Goal: Task Accomplishment & Management: Use online tool/utility

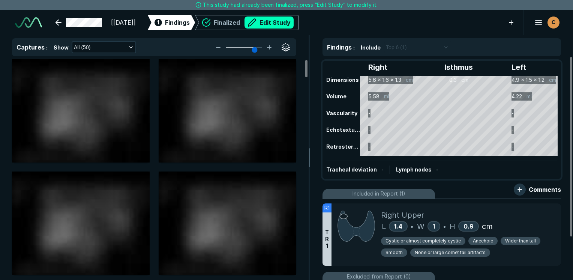
scroll to position [2048, 3540]
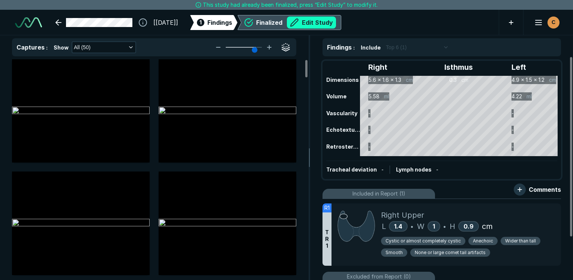
click at [336, 21] on button "Edit Study" at bounding box center [311, 22] width 49 height 12
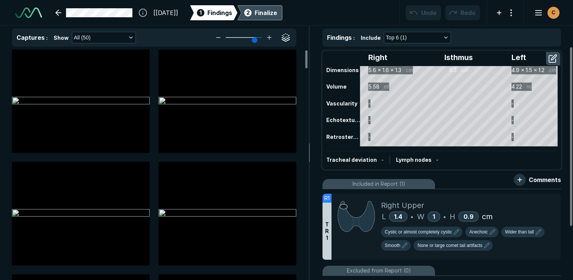
scroll to position [2091, 3540]
click at [432, 198] on div "Right Upper L 1.4 • W 1 • H 0.9 cm Cystic or almost completely cystic Anechoic …" at bounding box center [468, 226] width 174 height 66
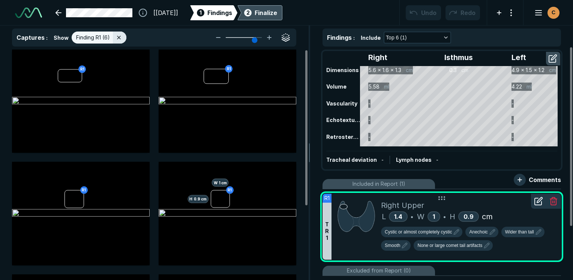
scroll to position [1917, 2230]
click at [227, 208] on button "button" at bounding box center [230, 207] width 12 height 12
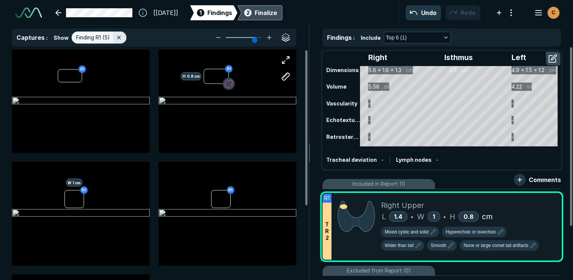
click at [229, 85] on button "button" at bounding box center [229, 84] width 12 height 12
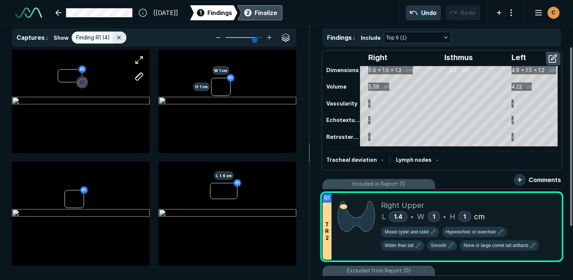
click at [81, 82] on button "button" at bounding box center [82, 82] width 12 height 12
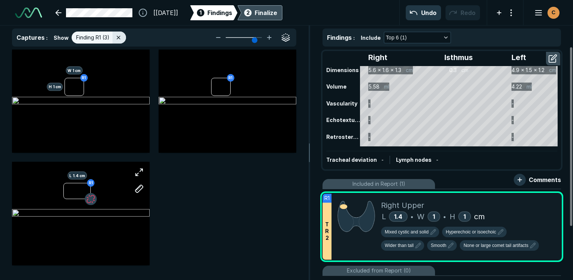
click at [89, 202] on button "button" at bounding box center [91, 199] width 12 height 12
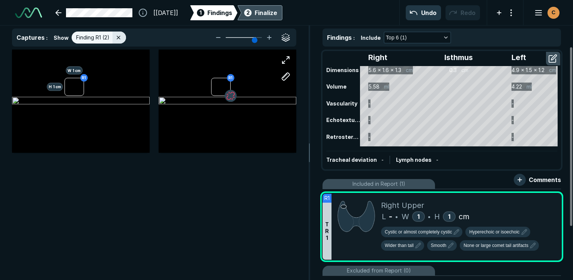
click at [228, 98] on button "button" at bounding box center [231, 96] width 12 height 12
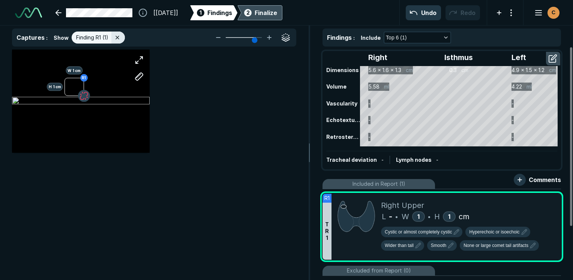
click at [85, 95] on button "button" at bounding box center [84, 96] width 12 height 12
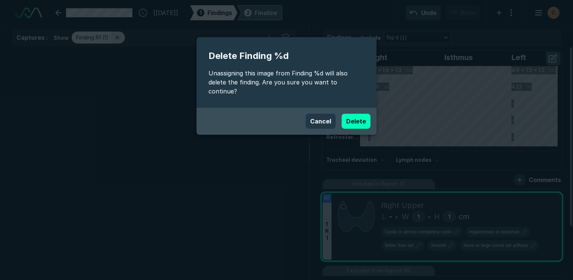
drag, startPoint x: 363, startPoint y: 112, endPoint x: 395, endPoint y: 180, distance: 75.9
click at [363, 114] on button "Delete" at bounding box center [355, 121] width 29 height 15
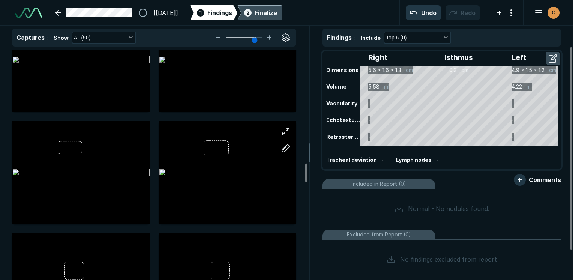
scroll to position [1424, 0]
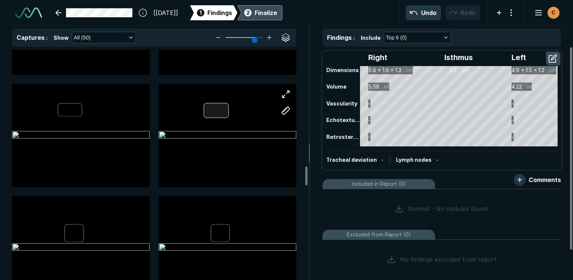
click at [217, 110] on div at bounding box center [216, 110] width 25 height 15
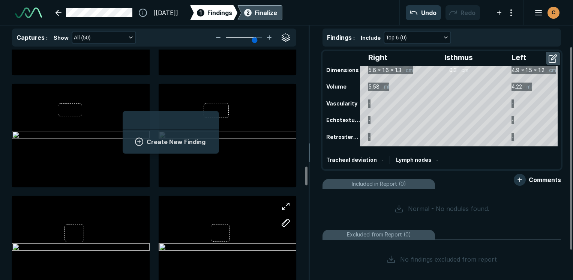
scroll to position [1028, 1390]
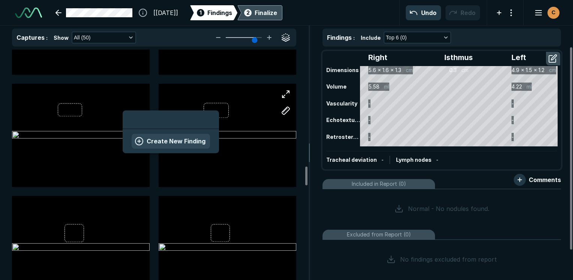
click at [194, 141] on button "Create New Finding" at bounding box center [171, 140] width 78 height 15
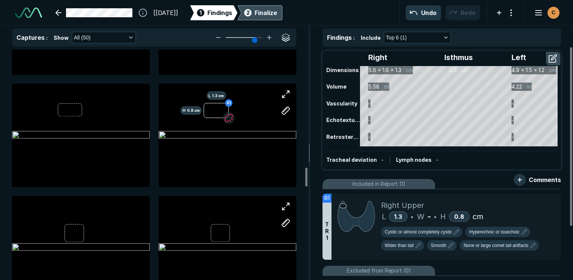
scroll to position [1462, 0]
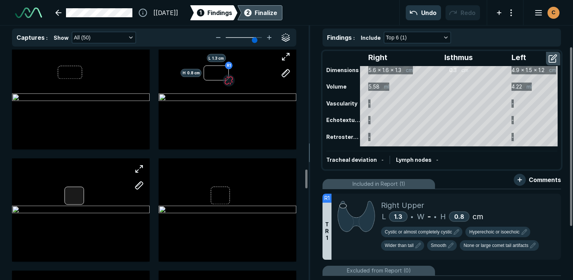
click at [79, 198] on div at bounding box center [81, 209] width 138 height 103
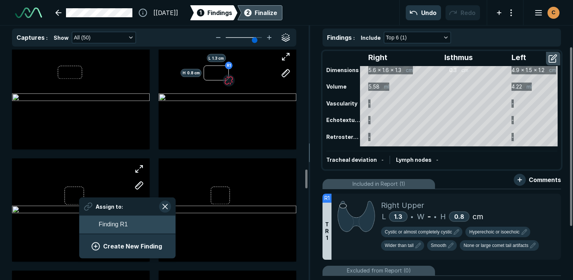
scroll to position [1028, 1390]
click at [115, 227] on span "Finding R1" at bounding box center [113, 224] width 29 height 9
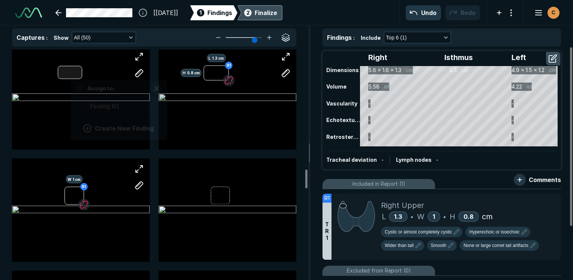
click at [71, 74] on div "Assign to: Finding R1 Create New Finding" at bounding box center [81, 97] width 138 height 103
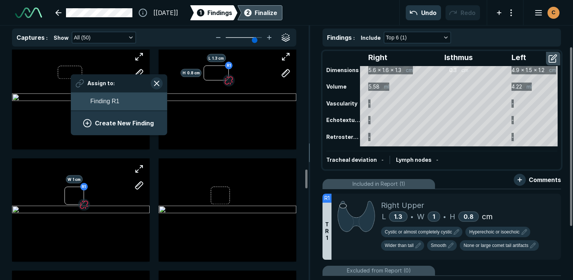
click at [102, 97] on span "Finding R1" at bounding box center [104, 101] width 29 height 9
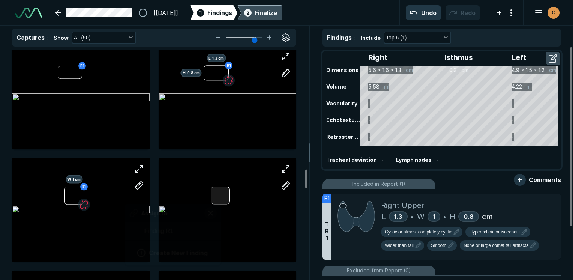
click at [220, 198] on div at bounding box center [220, 195] width 19 height 18
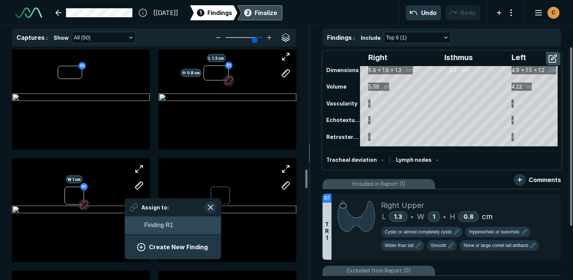
click at [189, 223] on button "Finding R1" at bounding box center [173, 225] width 96 height 18
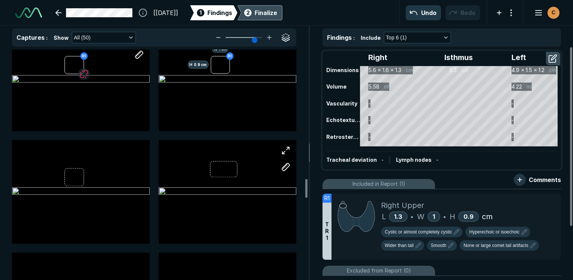
scroll to position [1612, 0]
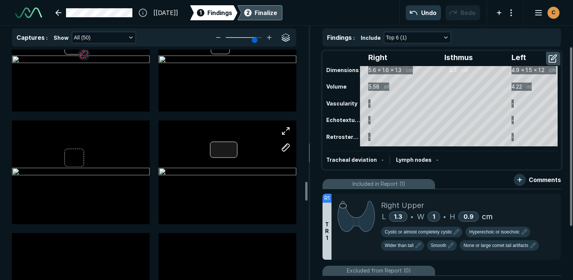
click at [232, 150] on div at bounding box center [223, 150] width 27 height 16
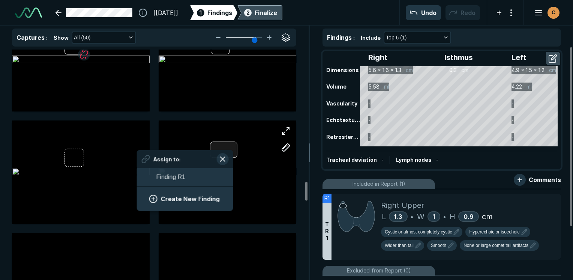
scroll to position [1028, 1390]
click at [198, 177] on button "Finding R1" at bounding box center [185, 177] width 96 height 18
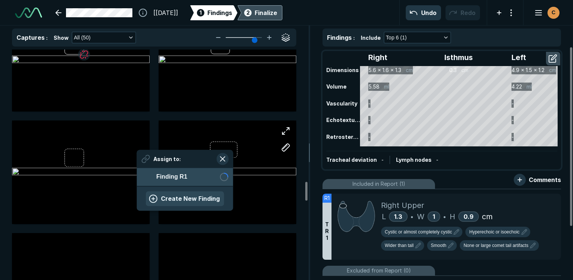
scroll to position [1028, 1368]
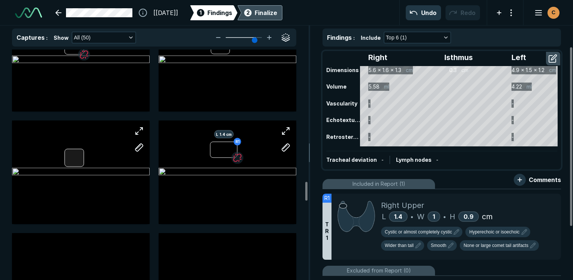
click at [81, 160] on div at bounding box center [81, 171] width 138 height 103
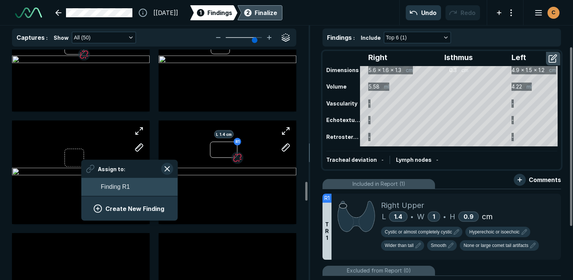
scroll to position [1028, 1390]
click at [123, 188] on span "Finding R1" at bounding box center [115, 186] width 29 height 9
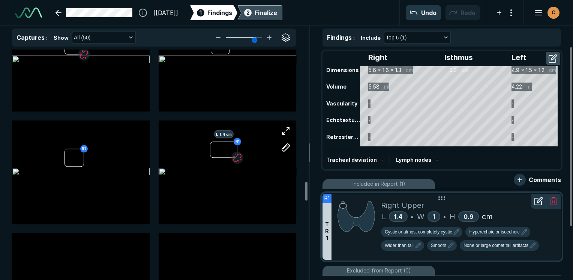
click at [537, 203] on icon at bounding box center [538, 200] width 9 height 9
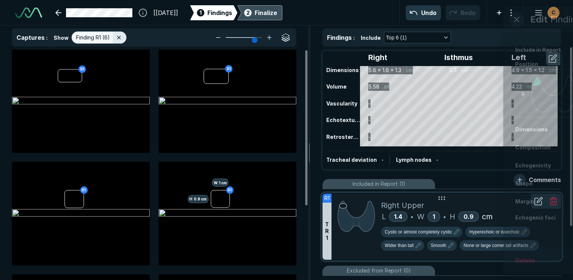
scroll to position [1789, 1922]
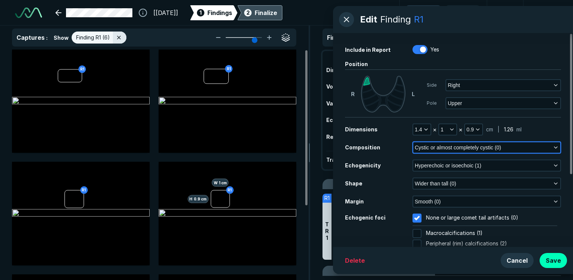
click at [424, 149] on span "Cystic or almost completely cystic (0)" at bounding box center [458, 147] width 86 height 8
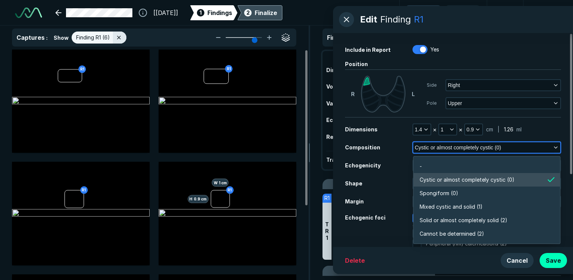
scroll to position [1311, 1623]
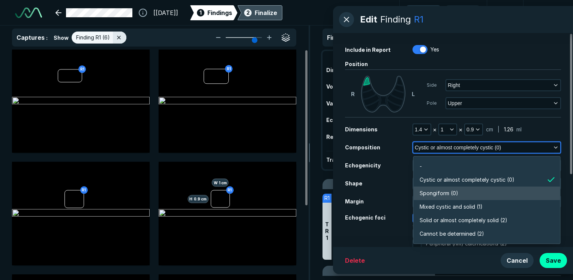
click at [427, 194] on span "Spongiform (0)" at bounding box center [438, 193] width 39 height 8
checkbox input "false"
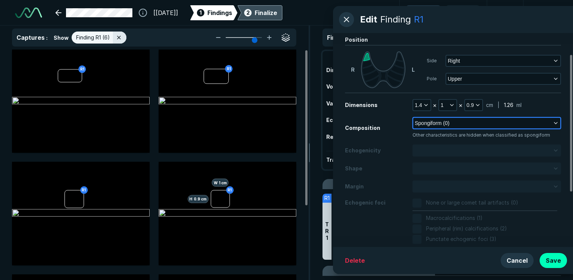
scroll to position [37, 0]
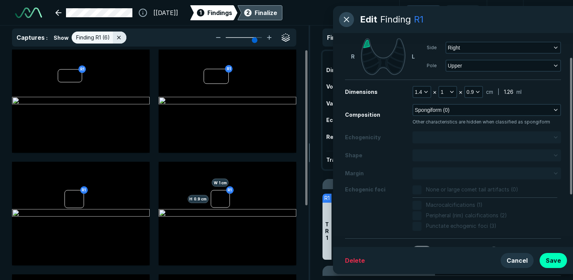
click at [349, 22] on button "button" at bounding box center [346, 19] width 15 height 15
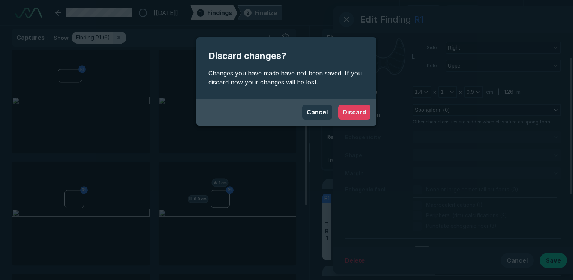
click at [350, 115] on button "Discard" at bounding box center [354, 112] width 32 height 15
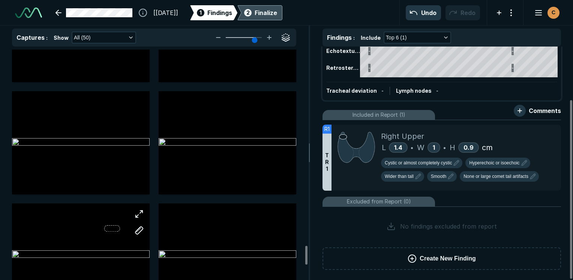
scroll to position [2502, 0]
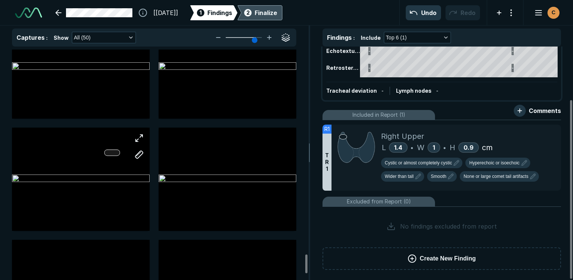
click at [114, 152] on div at bounding box center [81, 178] width 138 height 103
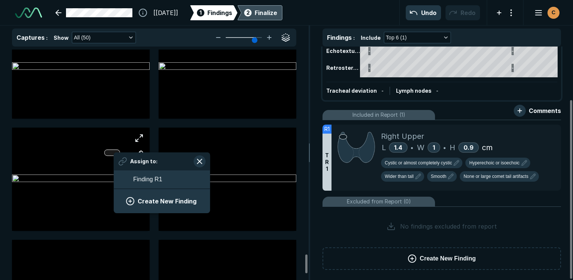
scroll to position [1028, 1390]
click at [133, 199] on button "Create New Finding" at bounding box center [162, 200] width 78 height 15
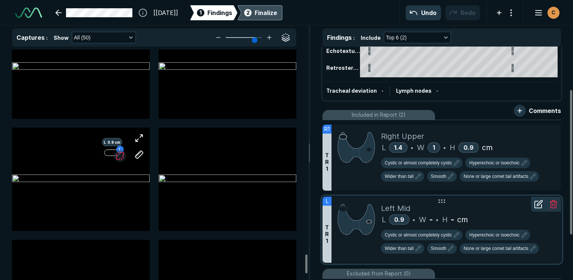
click at [552, 200] on icon at bounding box center [553, 200] width 3 height 1
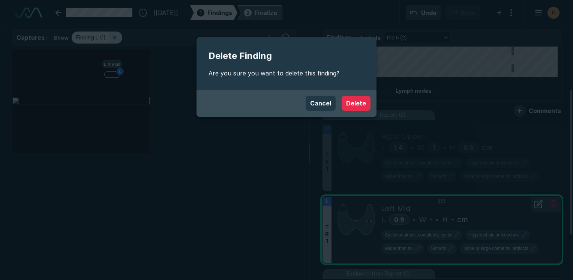
scroll to position [1917, 2230]
click at [356, 102] on button "Delete" at bounding box center [355, 103] width 29 height 15
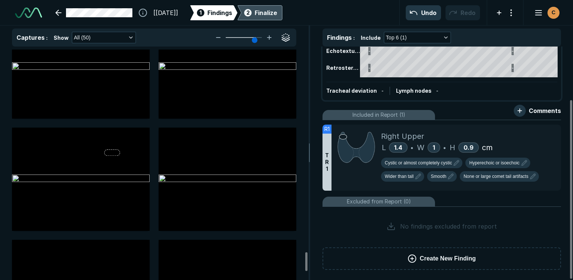
scroll to position [2427, 0]
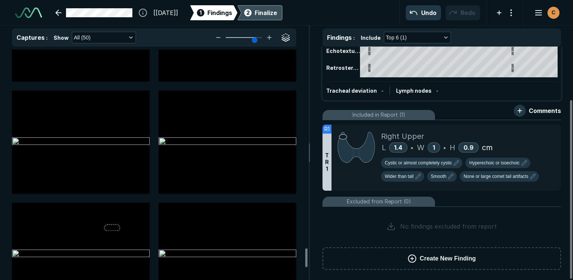
click at [433, 259] on span "Create New Finding" at bounding box center [447, 258] width 56 height 9
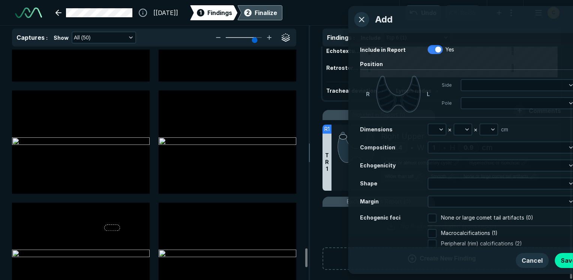
scroll to position [1789, 1922]
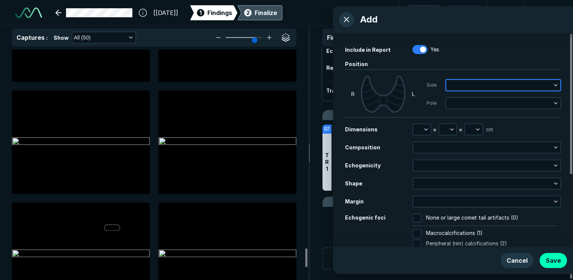
click at [479, 82] on button "button" at bounding box center [503, 85] width 114 height 10
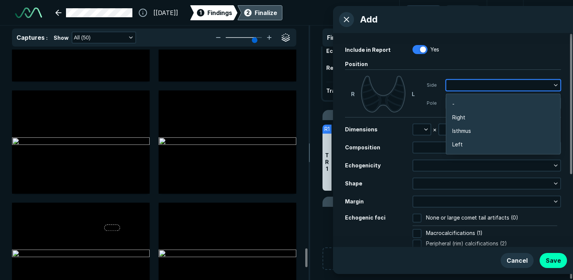
scroll to position [1190, 1476]
click at [456, 119] on span "Right" at bounding box center [458, 117] width 13 height 8
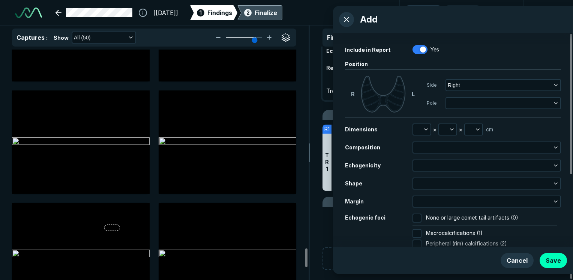
click at [462, 97] on div "Side Right Pole" at bounding box center [494, 94] width 134 height 37
click at [460, 109] on div "Side Right Pole" at bounding box center [494, 94] width 134 height 37
click at [460, 103] on button "button" at bounding box center [503, 103] width 114 height 10
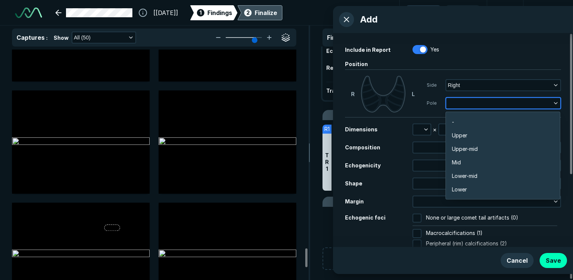
scroll to position [1311, 1477]
click at [456, 147] on span "Upper-mid" at bounding box center [465, 149] width 26 height 8
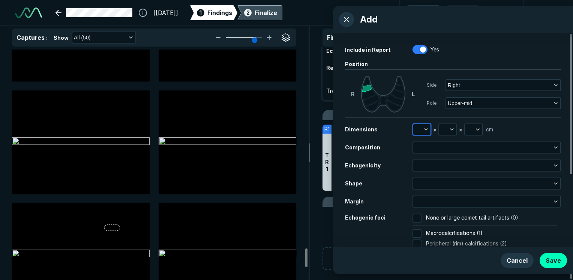
click at [423, 129] on icon "button" at bounding box center [426, 129] width 6 height 6
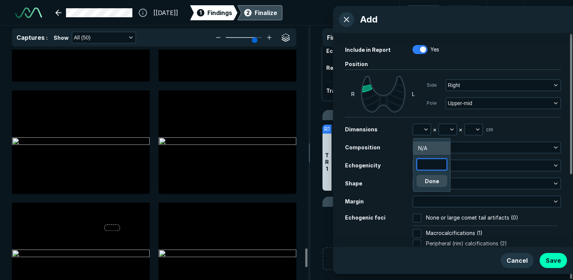
click at [426, 161] on input "text" at bounding box center [431, 164] width 29 height 10
type input "1.0"
click at [435, 182] on button "Done" at bounding box center [431, 181] width 31 height 12
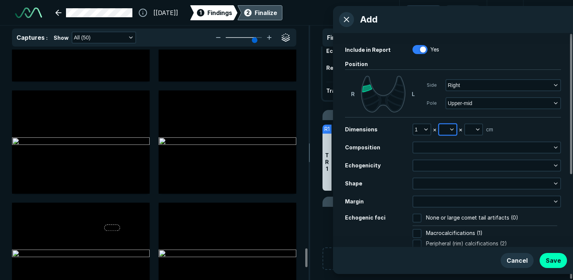
click at [441, 130] on button "button" at bounding box center [447, 129] width 17 height 10
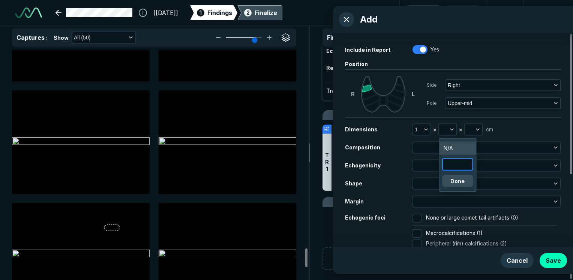
click at [452, 159] on input "text" at bounding box center [457, 164] width 29 height 10
type input "0.6"
click at [459, 176] on button "Done" at bounding box center [457, 181] width 31 height 12
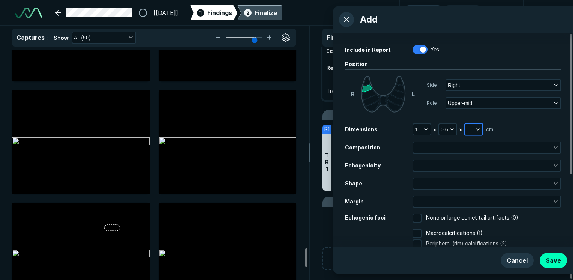
click at [472, 129] on button "button" at bounding box center [473, 129] width 17 height 10
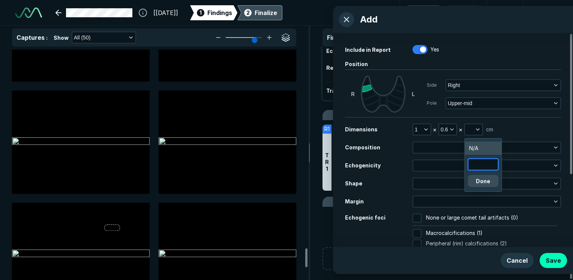
click at [480, 167] on input "text" at bounding box center [482, 164] width 29 height 10
type input "0.8"
click at [481, 177] on button "Done" at bounding box center [482, 181] width 31 height 12
click at [450, 153] on div at bounding box center [486, 147] width 148 height 12
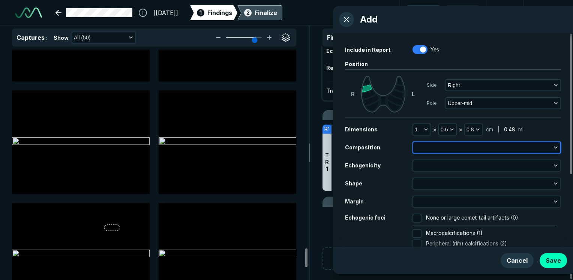
click at [451, 149] on button "button" at bounding box center [486, 147] width 147 height 10
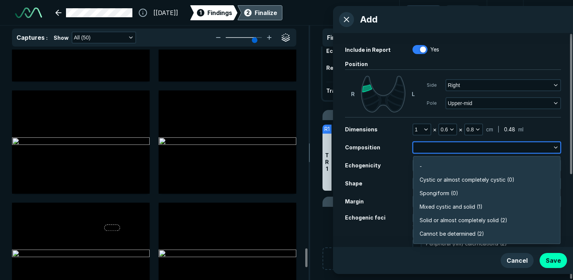
scroll to position [1311, 1623]
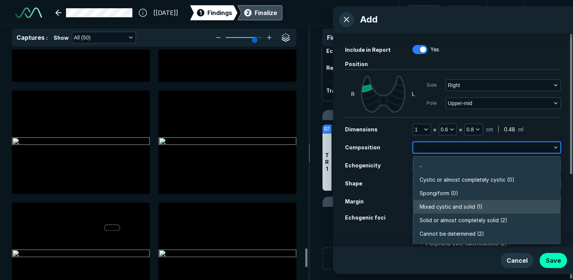
click at [440, 203] on span "Mixed cystic and solid (1)" at bounding box center [450, 206] width 63 height 8
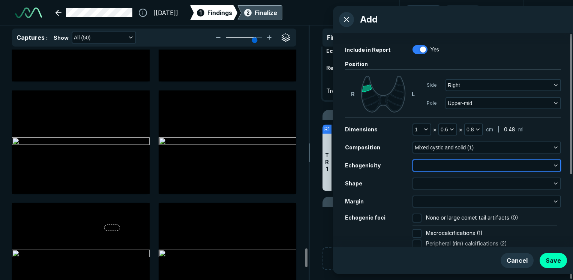
click at [435, 170] on button "button" at bounding box center [486, 165] width 147 height 10
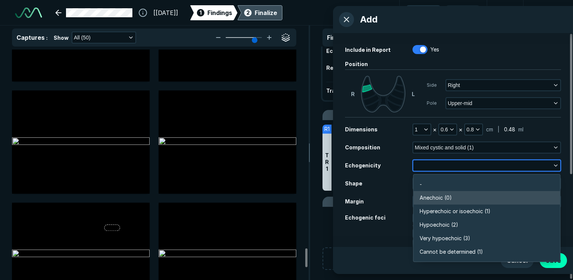
click at [435, 200] on span "Anechoic (0)" at bounding box center [435, 197] width 32 height 8
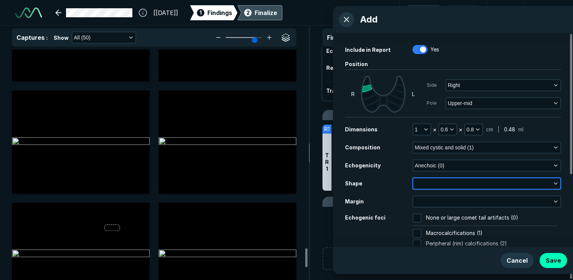
click at [436, 181] on button "button" at bounding box center [486, 183] width 147 height 10
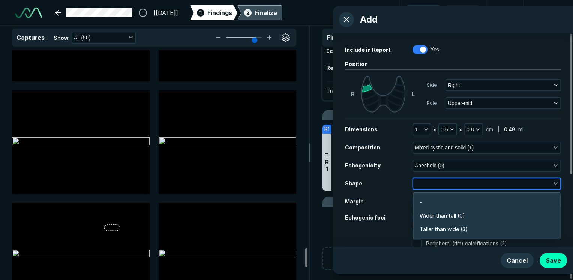
scroll to position [1129, 1623]
click at [436, 184] on button "button" at bounding box center [486, 183] width 147 height 10
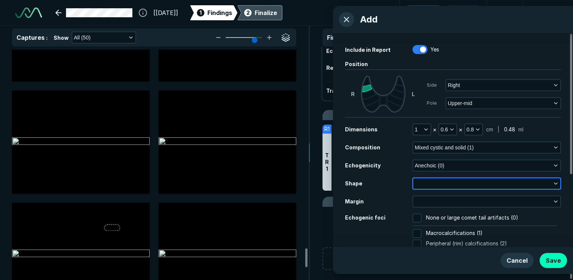
click at [436, 185] on button "button" at bounding box center [486, 183] width 147 height 10
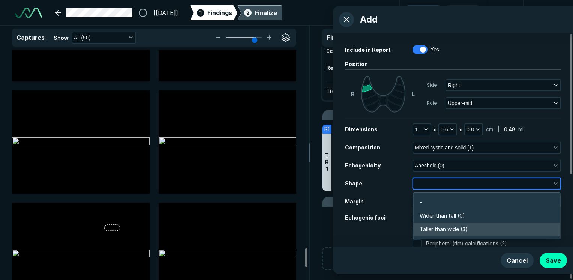
click at [433, 230] on span "Taller than wide (3)" at bounding box center [443, 229] width 48 height 8
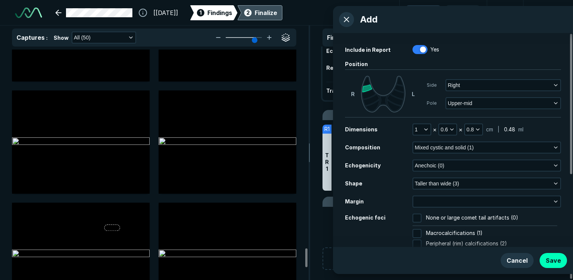
click at [432, 214] on span "None or large comet tail artifacts (0)" at bounding box center [472, 217] width 92 height 9
click at [421, 214] on input "None or large comet tail artifacts (0)" at bounding box center [416, 217] width 9 height 9
checkbox input "true"
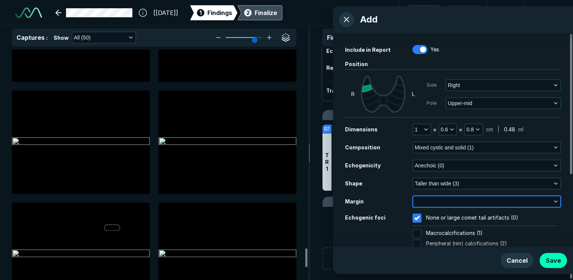
click at [432, 204] on button "button" at bounding box center [486, 201] width 147 height 10
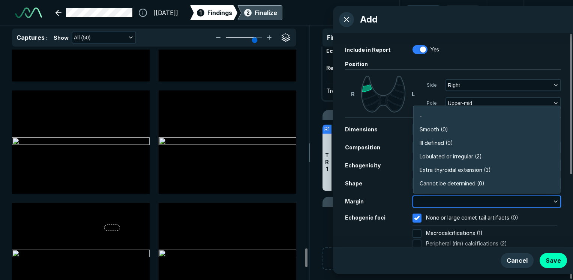
scroll to position [1311, 1623]
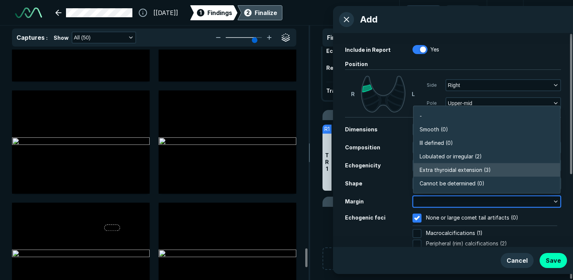
drag, startPoint x: 463, startPoint y: 170, endPoint x: 478, endPoint y: 185, distance: 21.2
click at [463, 170] on span "Extra thyroidal extension (3)" at bounding box center [454, 170] width 71 height 8
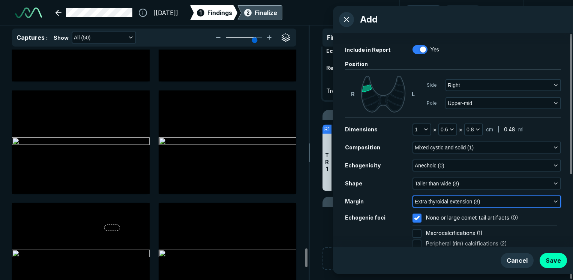
click at [496, 201] on button "Extra thyroidal extension (3)" at bounding box center [486, 201] width 147 height 10
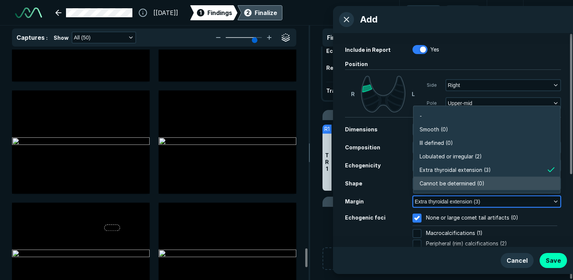
click at [477, 182] on span "Cannot be determined (0)" at bounding box center [451, 183] width 65 height 8
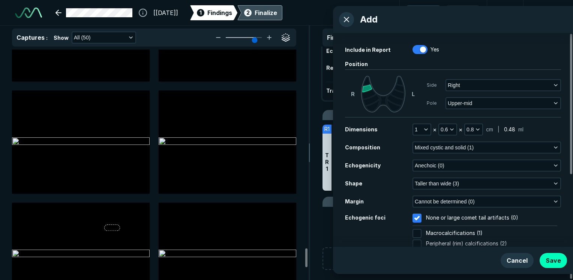
click at [552, 268] on div "Cancel Save" at bounding box center [453, 260] width 240 height 27
click at [551, 266] on button "Save" at bounding box center [552, 260] width 27 height 15
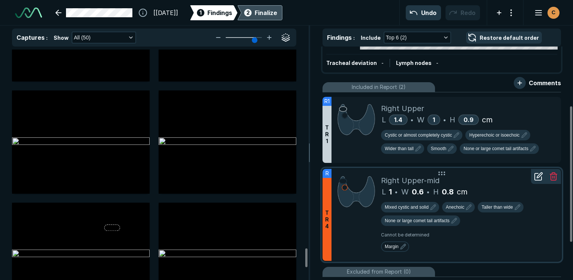
scroll to position [90, 0]
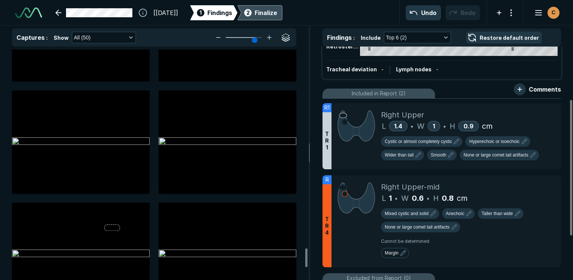
click at [277, 17] on div "2 Finalize" at bounding box center [259, 12] width 34 height 15
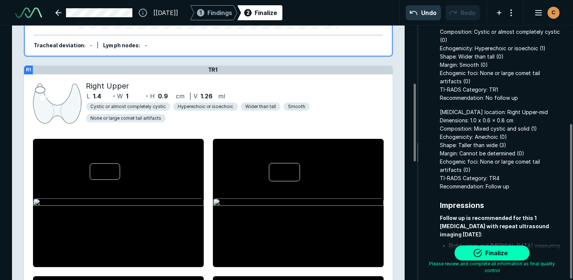
scroll to position [162, 0]
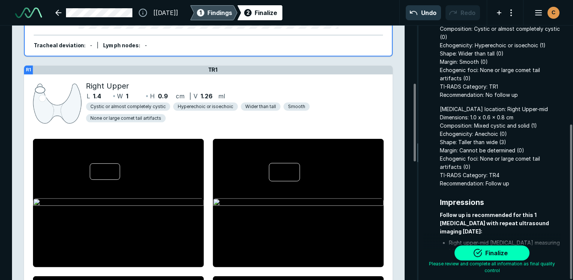
click at [204, 12] on div "1" at bounding box center [200, 12] width 7 height 7
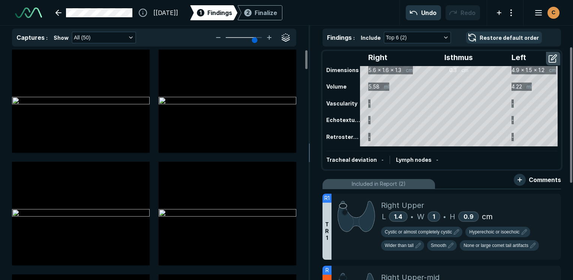
scroll to position [1976, 2024]
